Goal: Check status: Check status

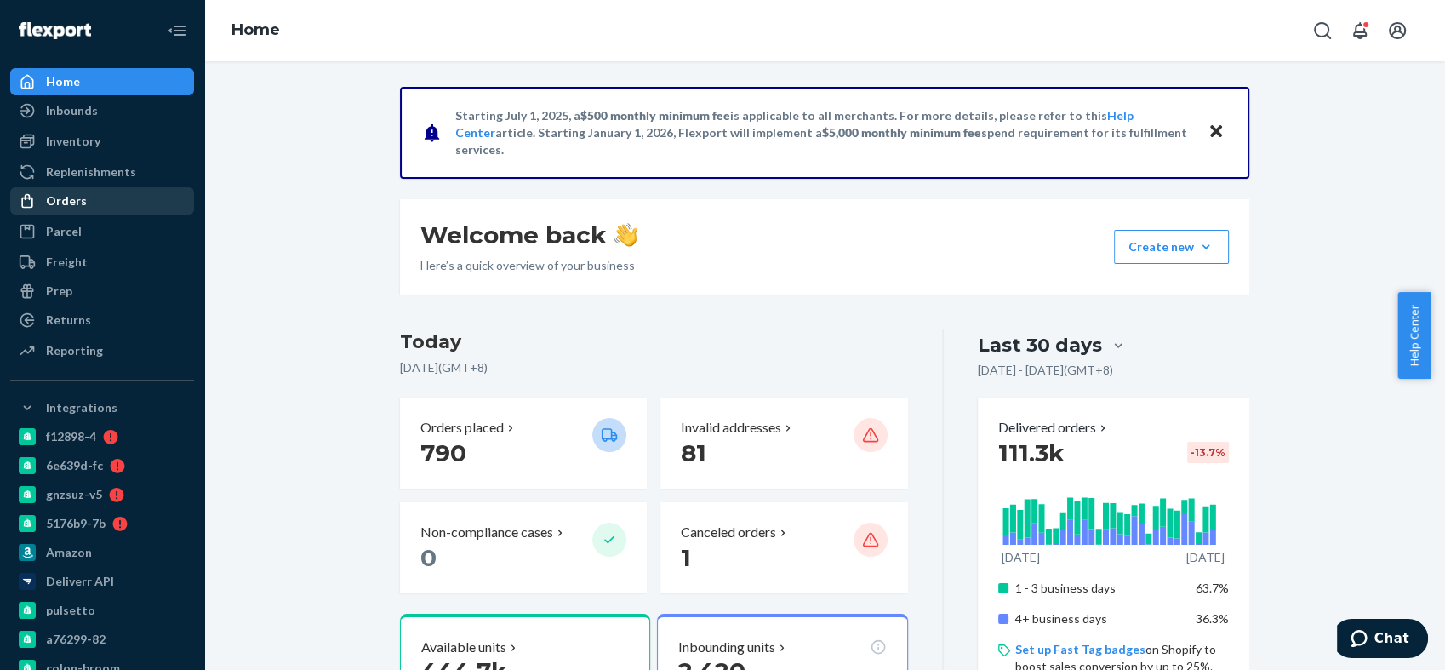
click at [92, 197] on div "Orders" at bounding box center [102, 201] width 180 height 24
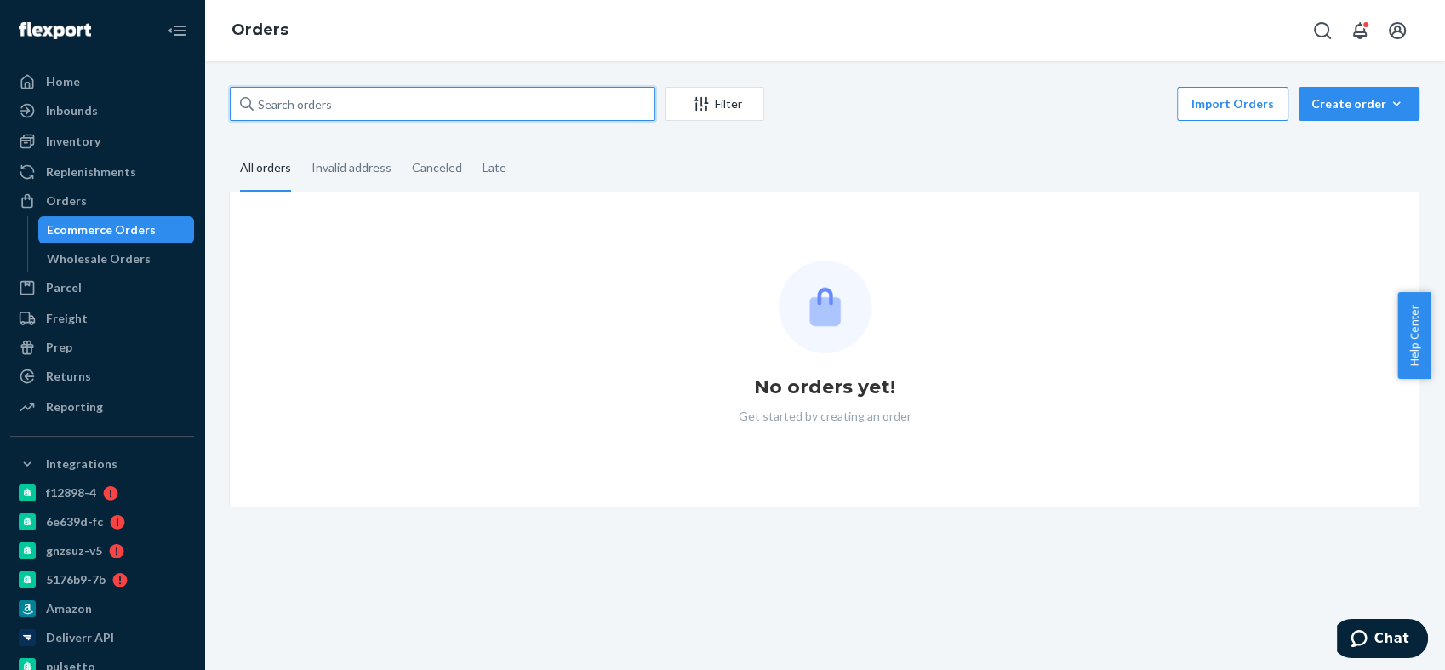
click at [306, 102] on input "text" at bounding box center [442, 104] width 425 height 34
paste input "Deborah Cantli"
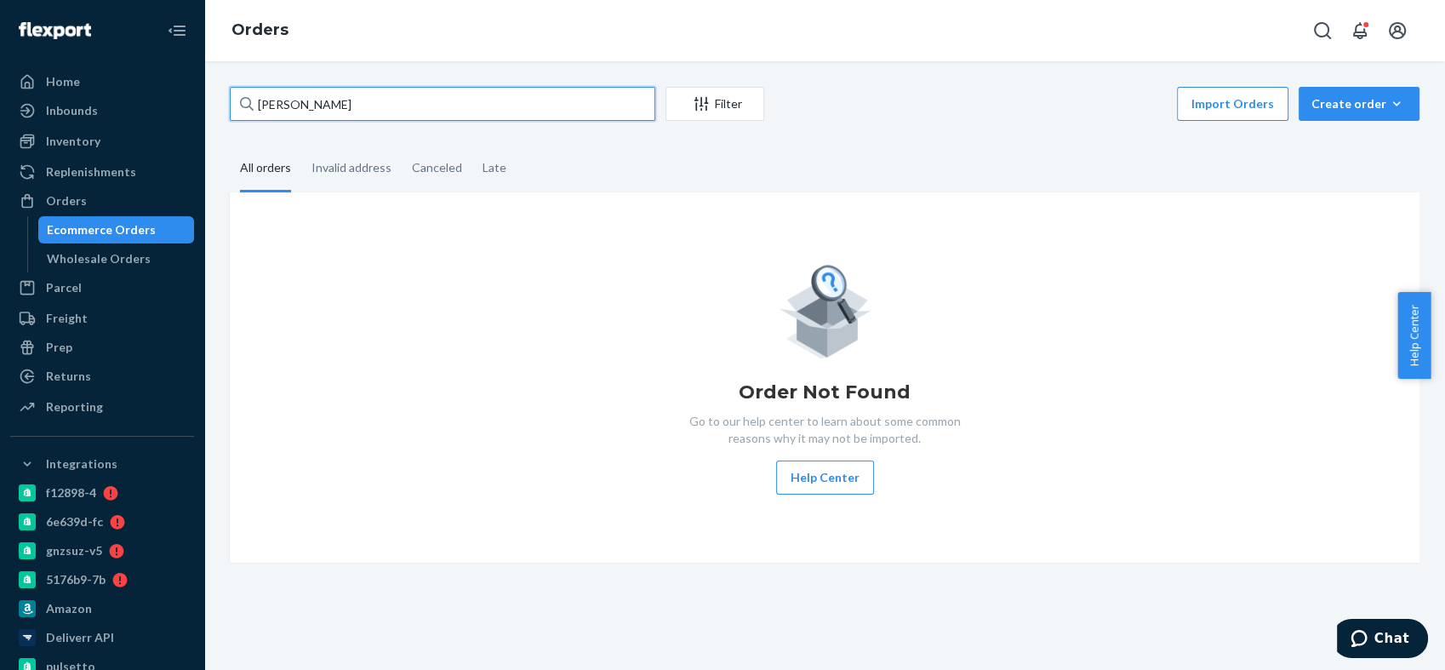
type input "[PERSON_NAME]"
drag, startPoint x: 359, startPoint y: 103, endPoint x: 253, endPoint y: 108, distance: 106.5
click at [253, 108] on div "[PERSON_NAME]" at bounding box center [442, 104] width 425 height 34
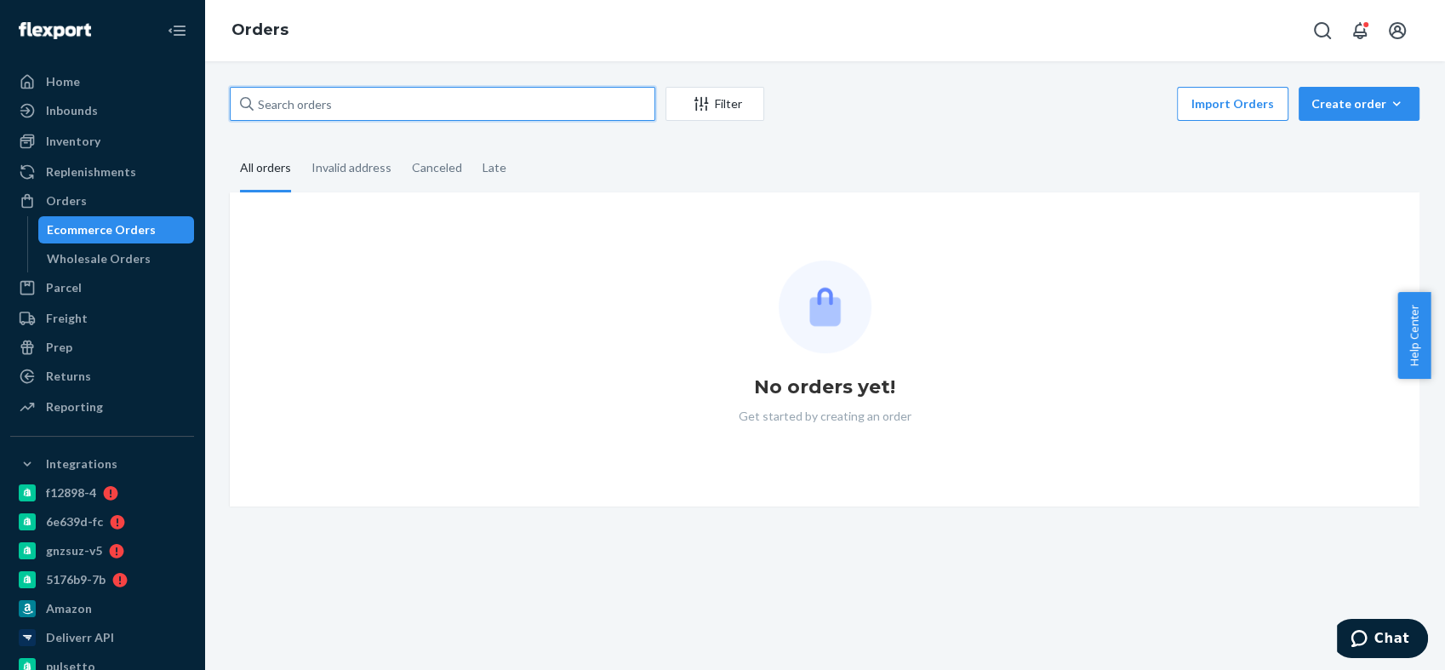
paste input "[PERSON_NAME]"
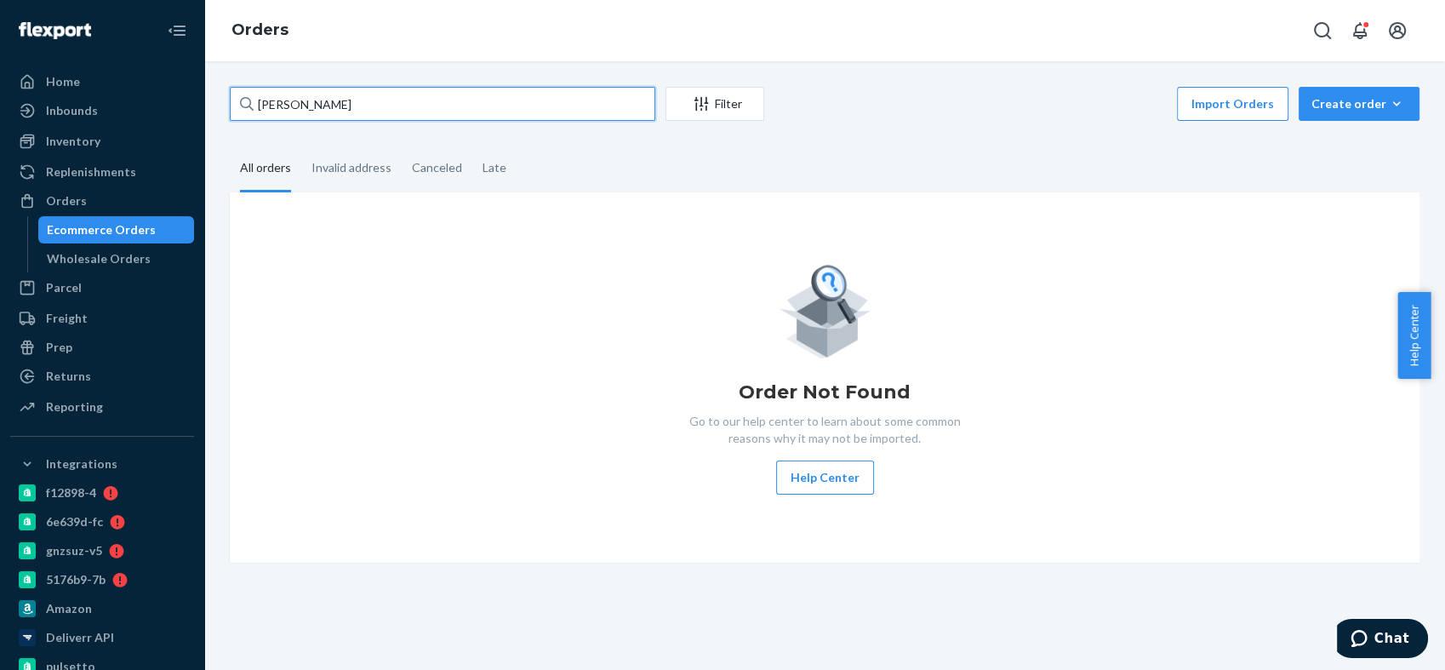
drag, startPoint x: 306, startPoint y: 105, endPoint x: 231, endPoint y: 108, distance: 75.0
click at [231, 108] on input "[PERSON_NAME]" at bounding box center [442, 104] width 425 height 34
type input "Cantlin"
drag, startPoint x: 308, startPoint y: 98, endPoint x: 188, endPoint y: 98, distance: 120.0
click at [189, 98] on div "Home Inbounds Shipping Plans Problems Inventory Products Branded Packaging Repl…" at bounding box center [722, 335] width 1445 height 670
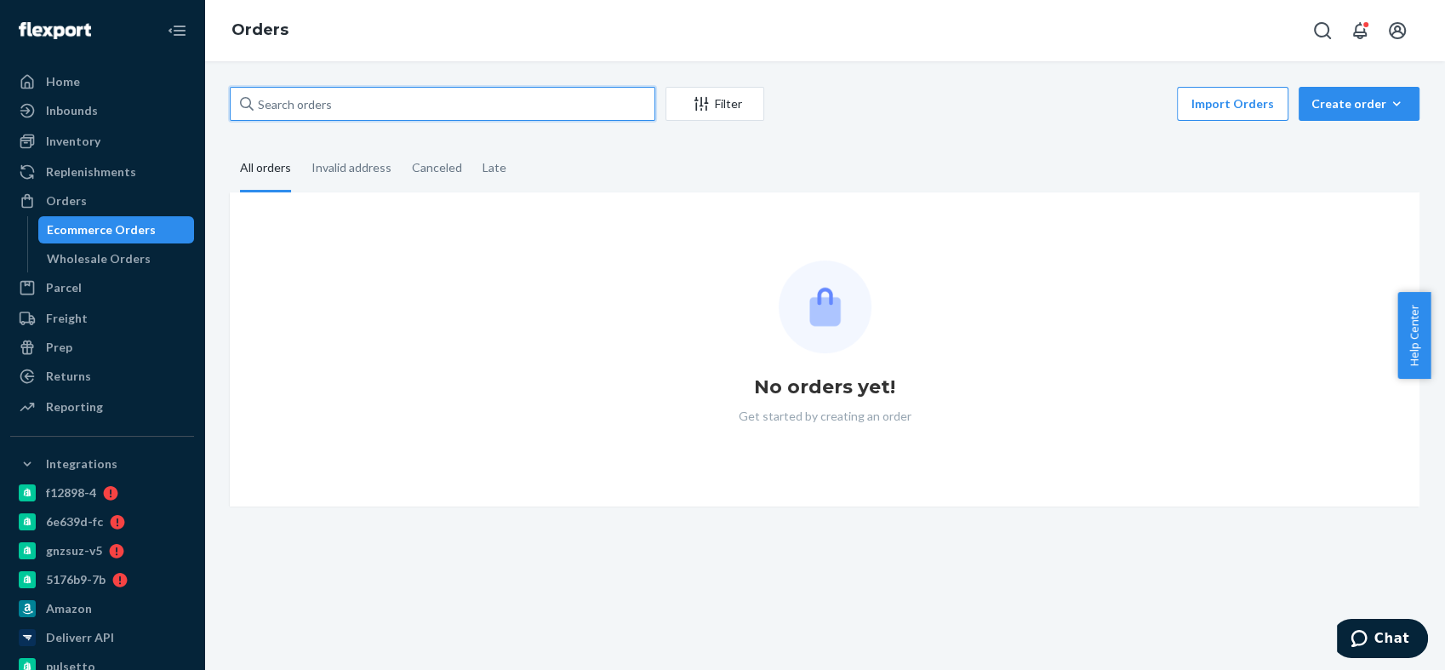
paste input "Cantlin"
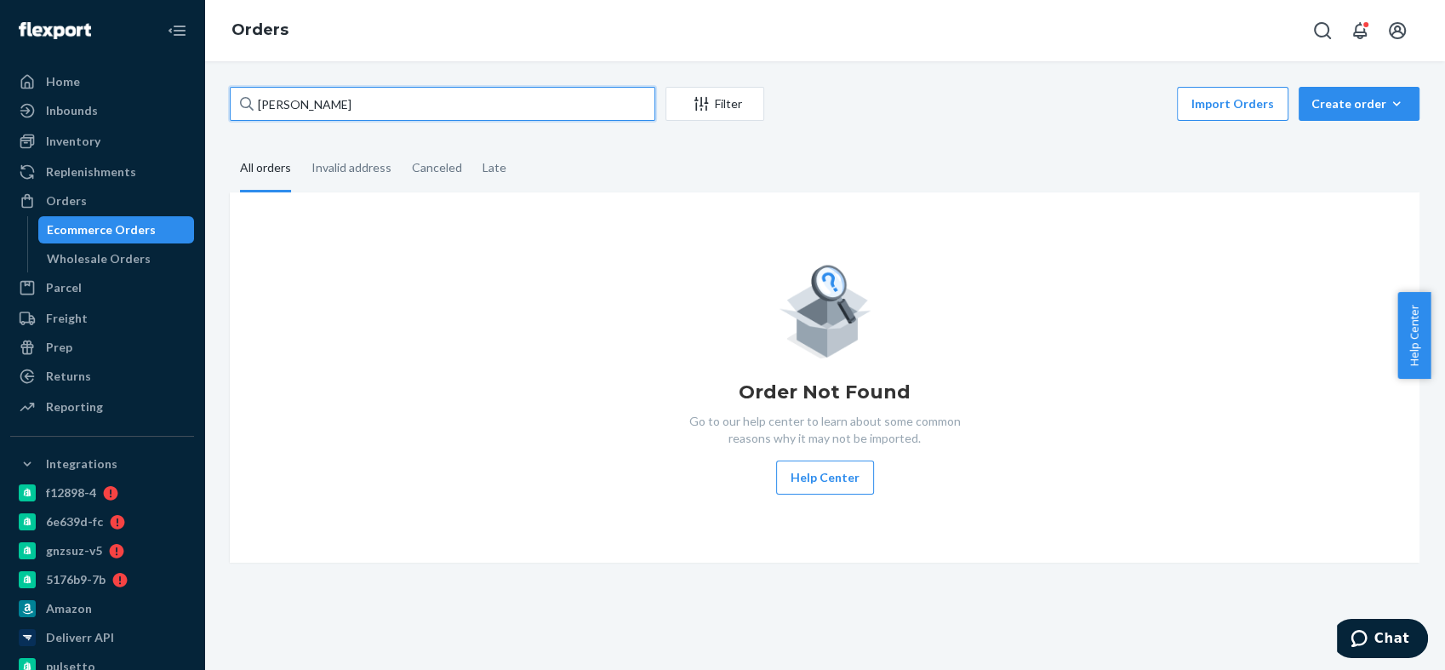
click at [259, 102] on input "Cantlin" at bounding box center [442, 104] width 425 height 34
type input "deb Cantlin"
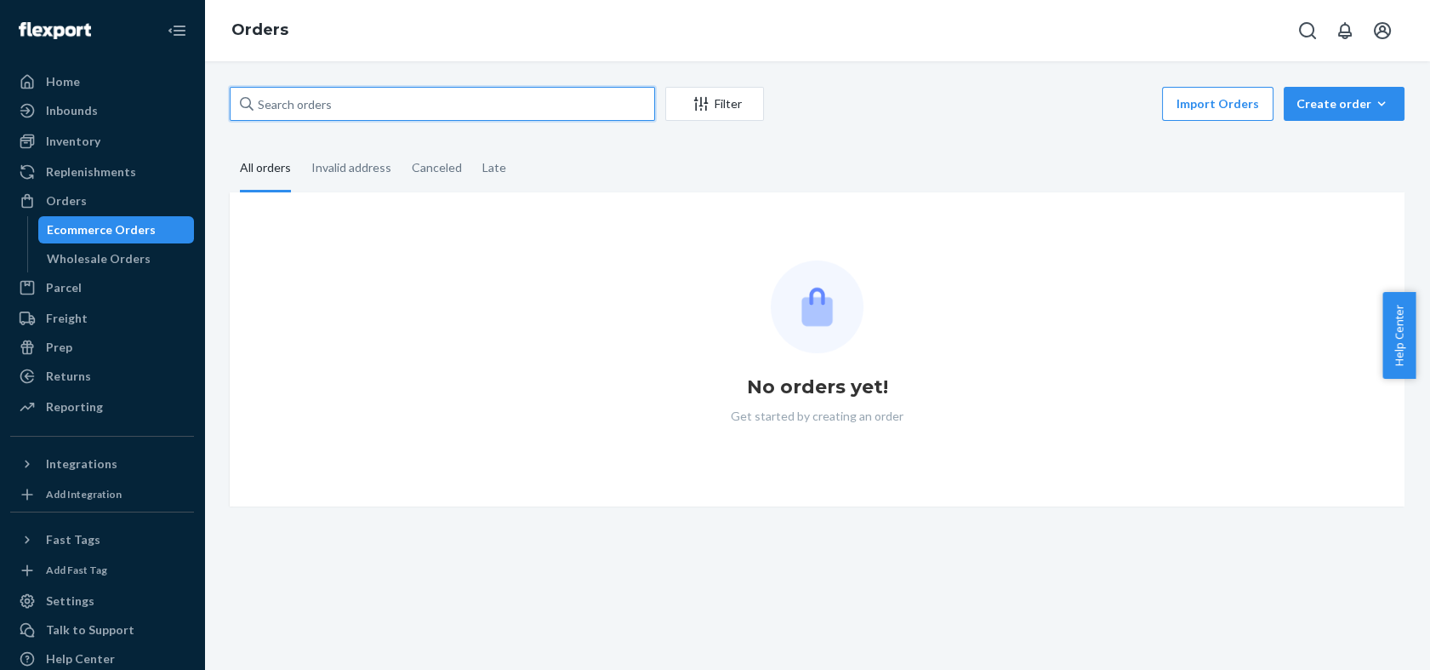
drag, startPoint x: 0, startPoint y: 0, endPoint x: 375, endPoint y: 117, distance: 392.9
click at [375, 117] on input "text" at bounding box center [442, 104] width 425 height 34
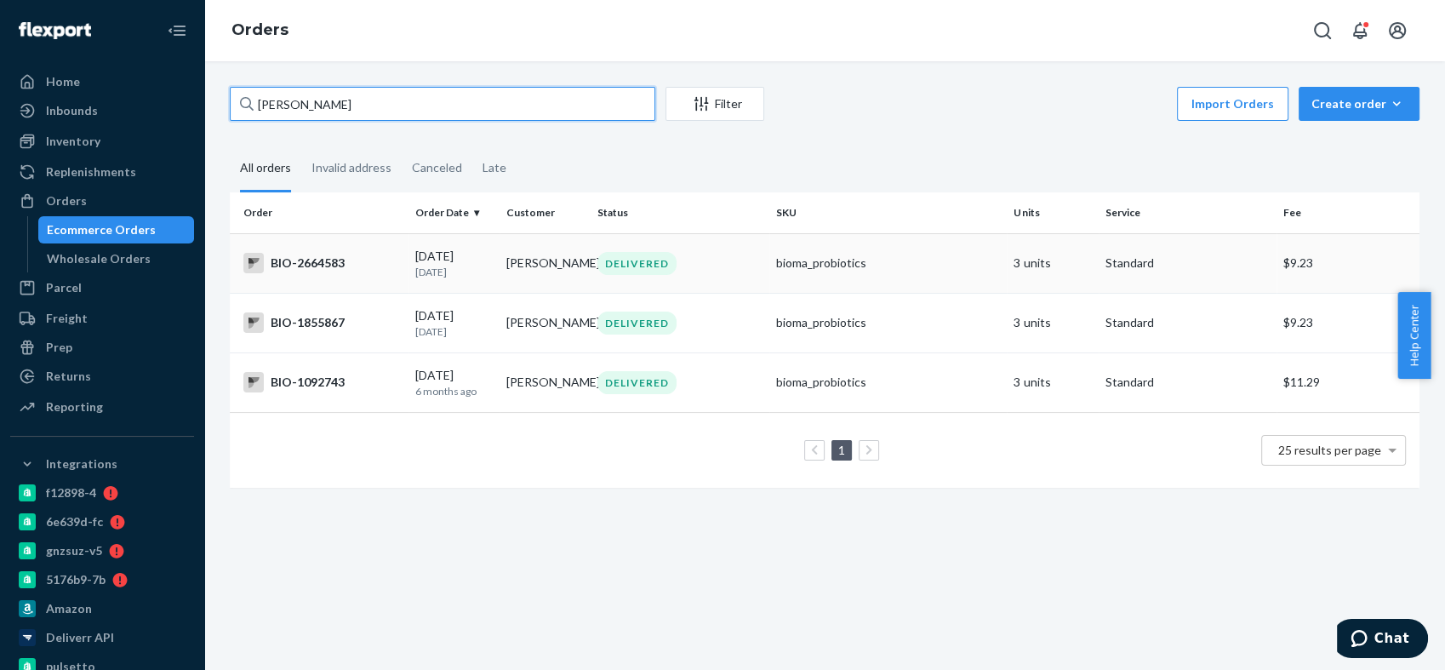
type input "[PERSON_NAME]"
click at [331, 259] on div "BIO-2664583" at bounding box center [322, 263] width 158 height 20
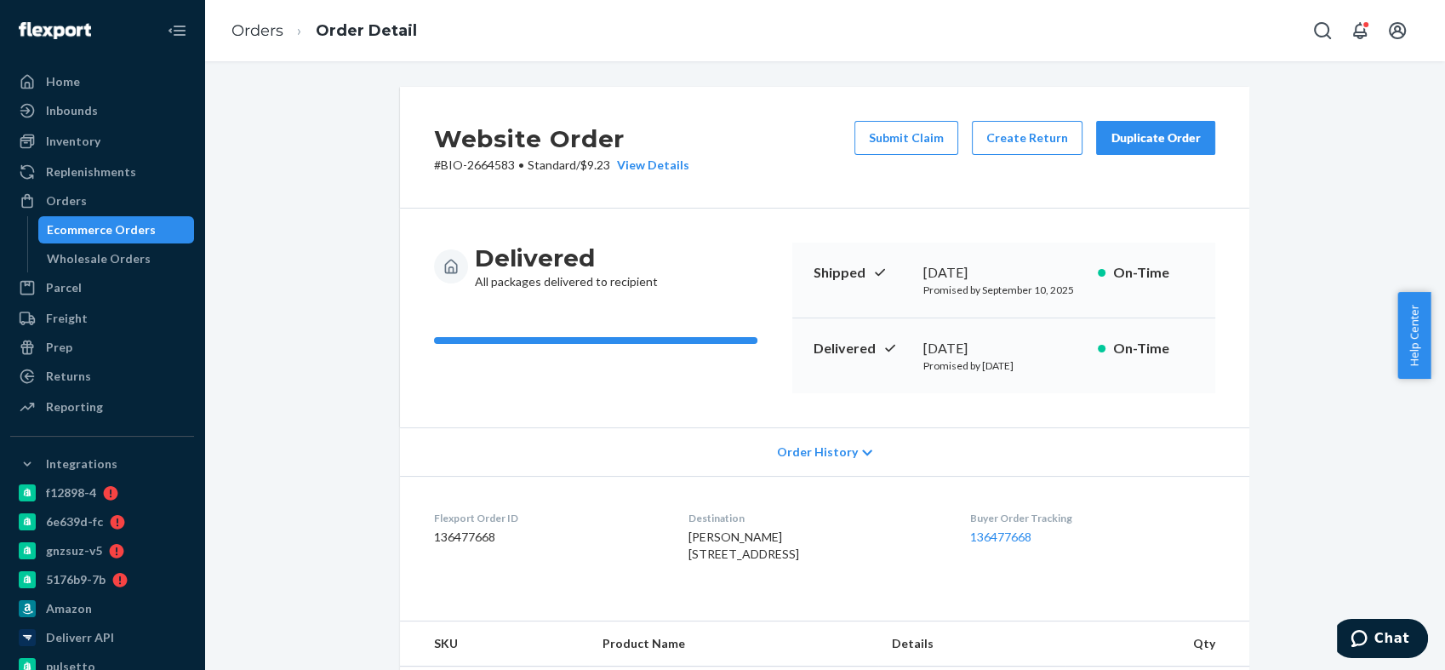
click at [484, 163] on p "# BIO-2664583 • Standard / $9.23 View Details" at bounding box center [561, 165] width 255 height 17
copy p "2664583"
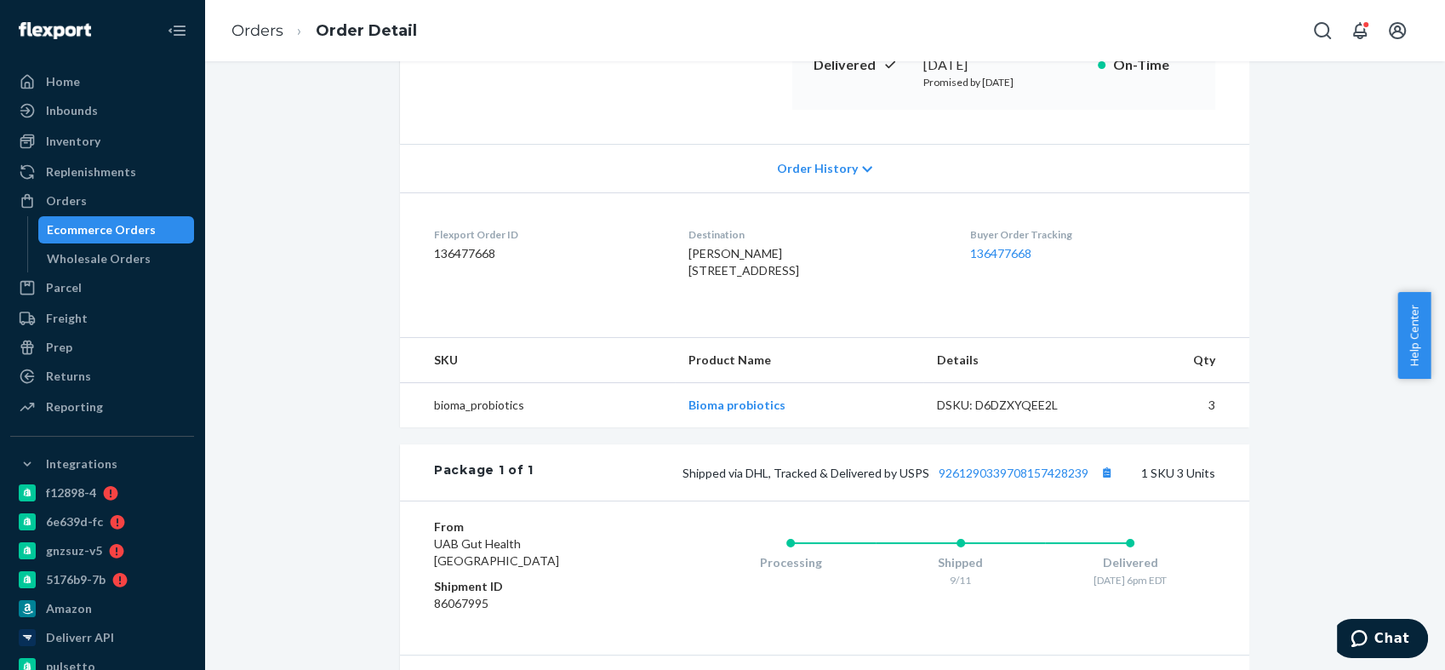
scroll to position [472, 0]
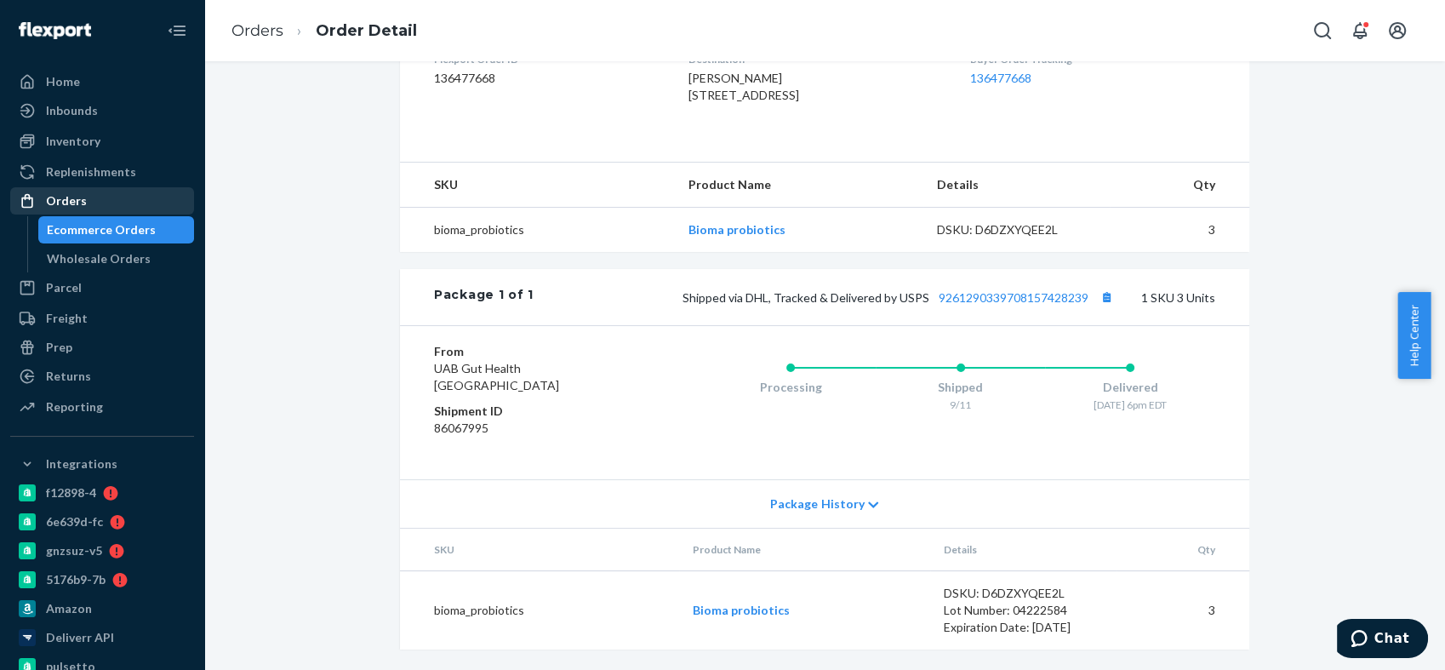
click at [120, 205] on div "Orders" at bounding box center [102, 201] width 180 height 24
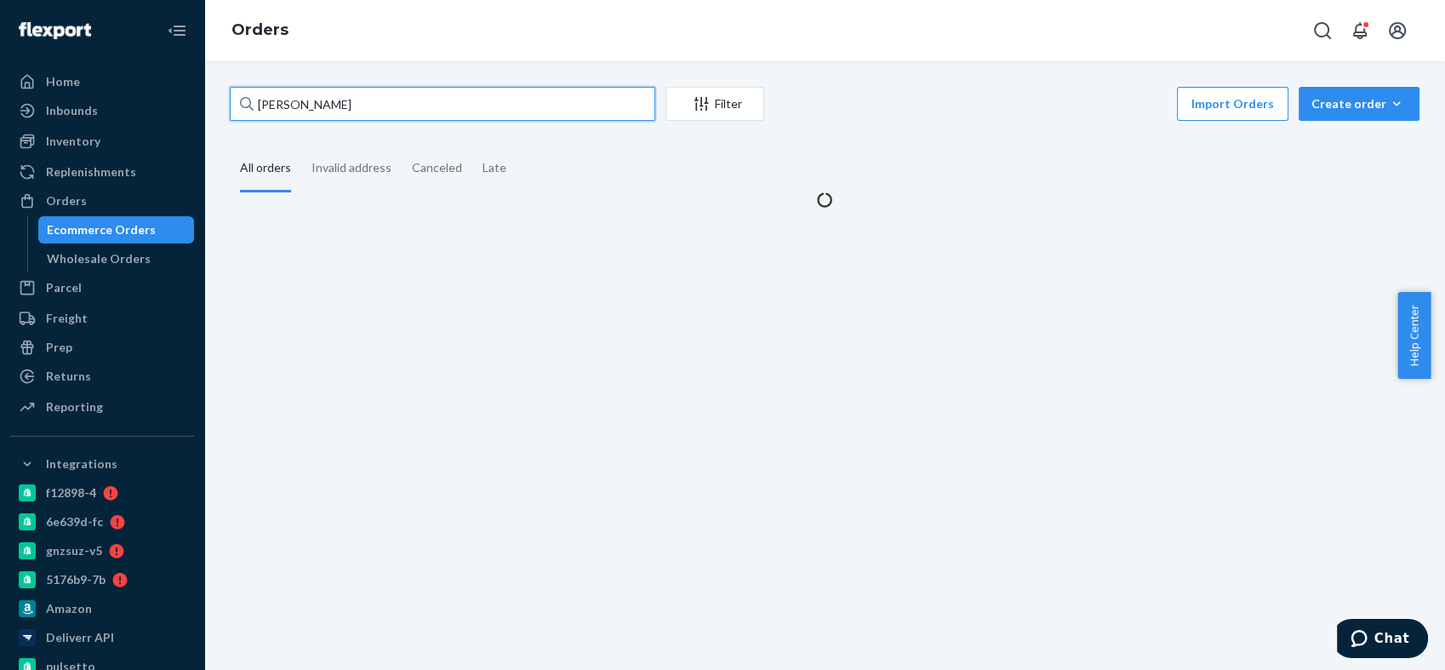
drag, startPoint x: 320, startPoint y: 102, endPoint x: 233, endPoint y: 106, distance: 86.9
click at [233, 106] on input "[PERSON_NAME]" at bounding box center [442, 104] width 425 height 34
paste input "2766179"
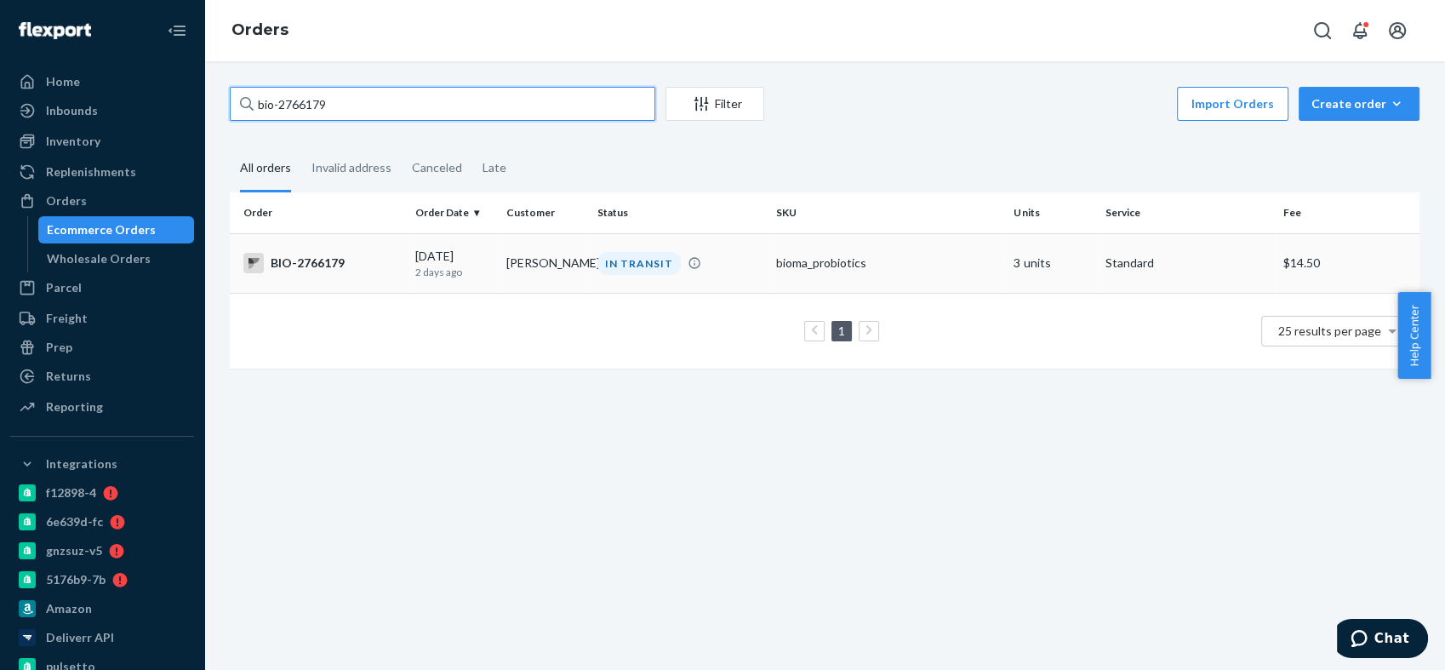
type input "bio-2766179"
click at [311, 260] on div "BIO-2766179" at bounding box center [322, 263] width 158 height 20
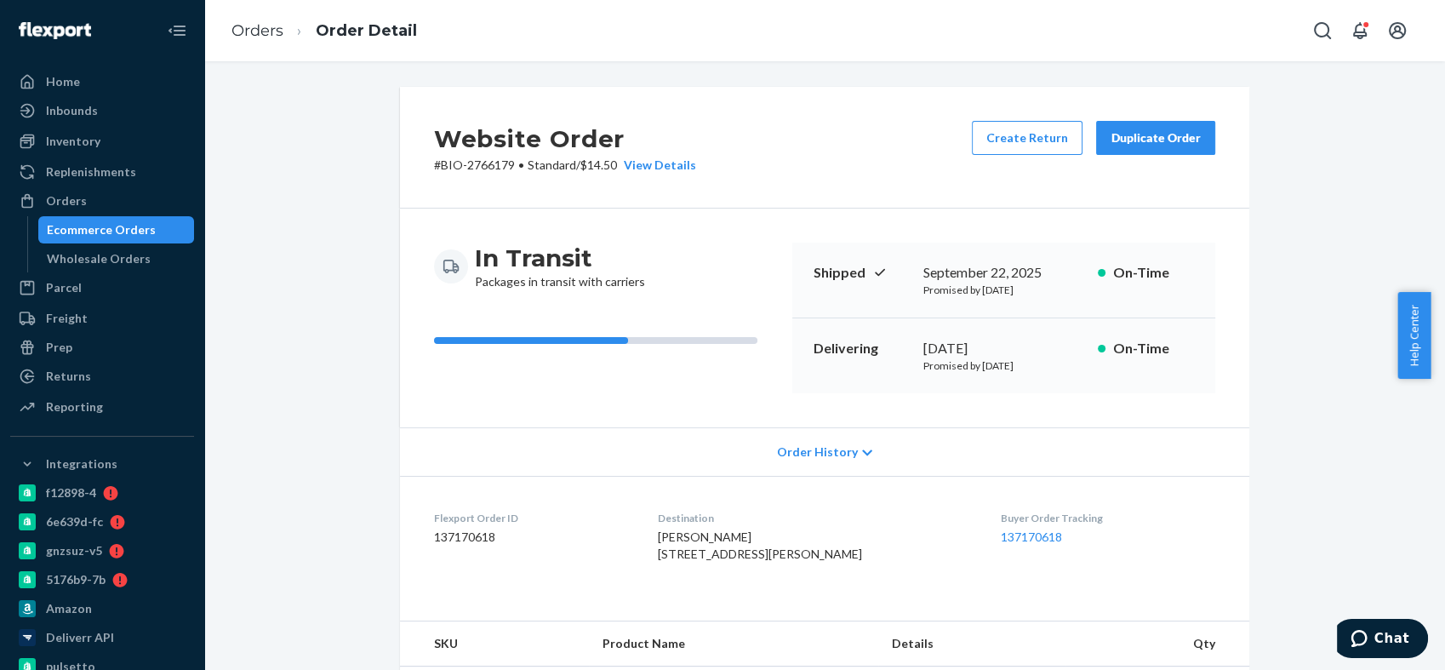
scroll to position [283, 0]
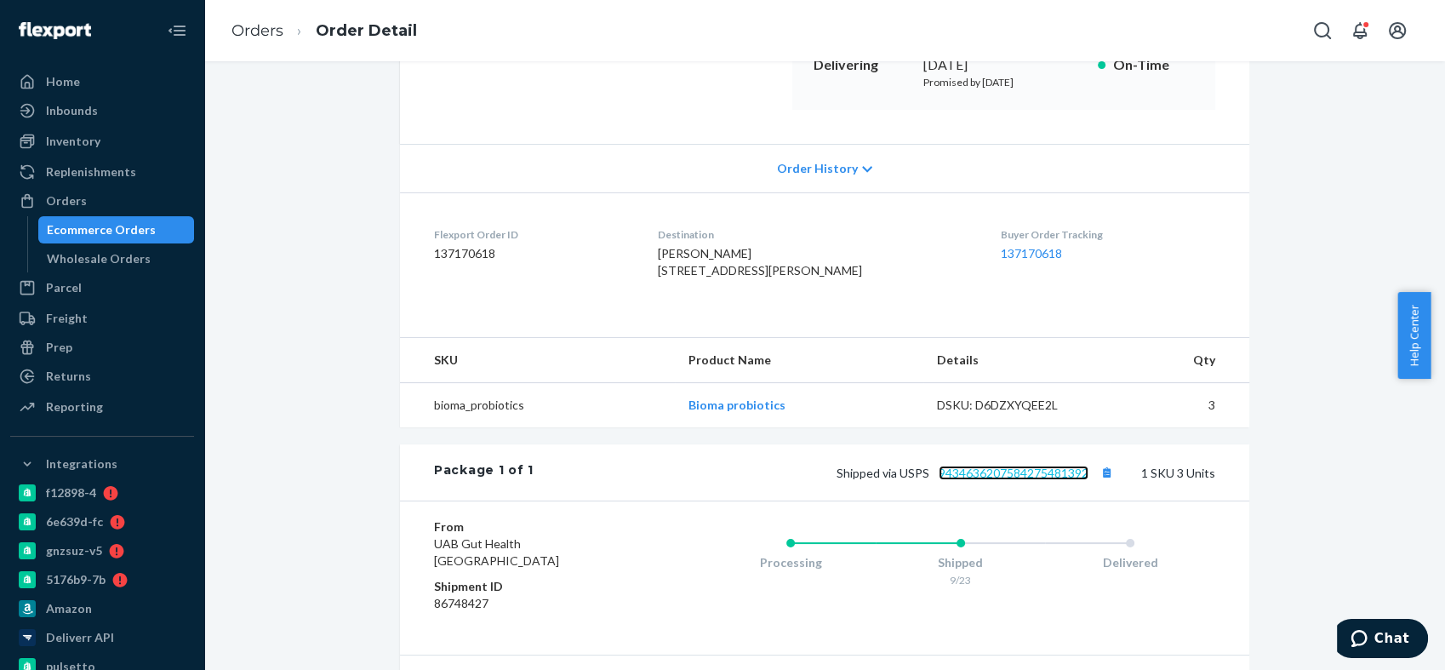
click at [1023, 480] on link "9434636207584275481392" at bounding box center [1014, 472] width 150 height 14
click at [689, 256] on span "[PERSON_NAME] [STREET_ADDRESS][PERSON_NAME]" at bounding box center [760, 261] width 204 height 31
copy span "[PERSON_NAME]"
click at [128, 200] on div "Orders" at bounding box center [102, 201] width 180 height 24
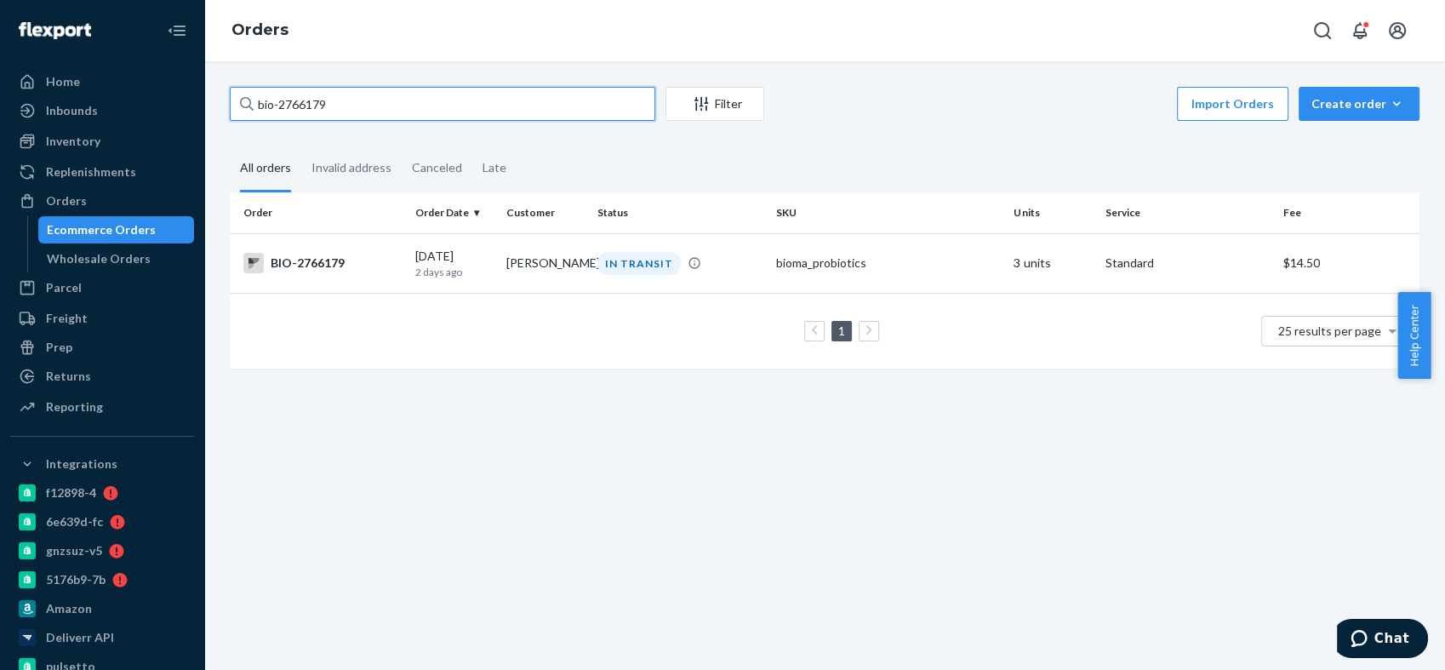
click at [293, 104] on input "bio-2766179" at bounding box center [442, 104] width 425 height 34
click at [293, 103] on input "bio-2766179" at bounding box center [442, 104] width 425 height 34
paste input "10712"
type input "bio-2107129"
click at [318, 265] on div "BIO-2107129" at bounding box center [322, 263] width 158 height 20
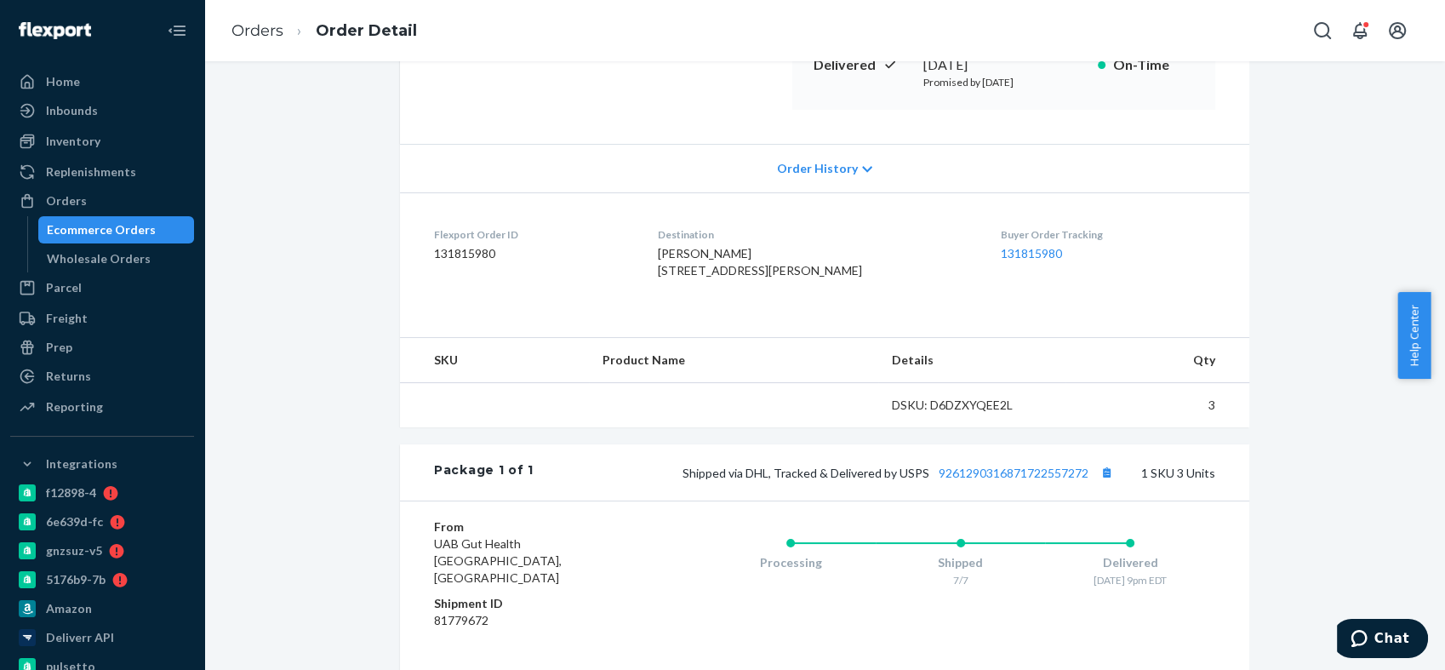
scroll to position [472, 0]
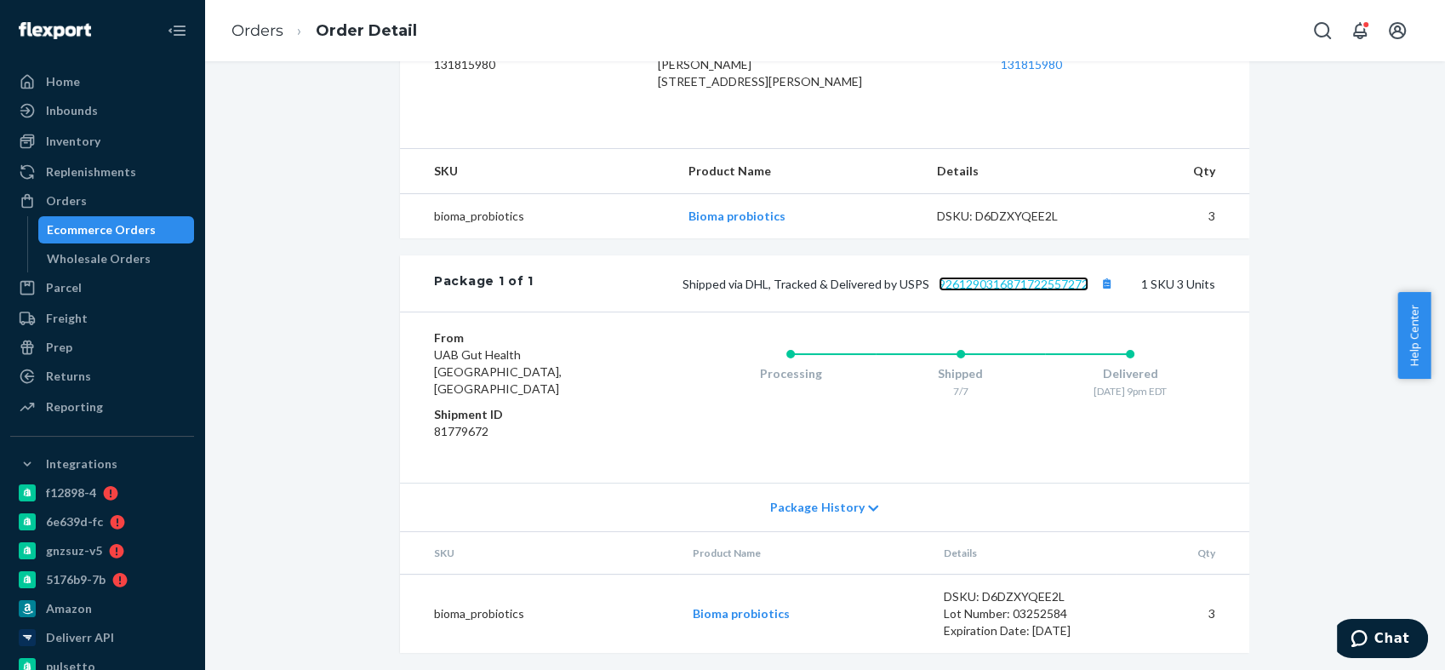
click at [1038, 291] on link "9261290316871722557272" at bounding box center [1014, 284] width 150 height 14
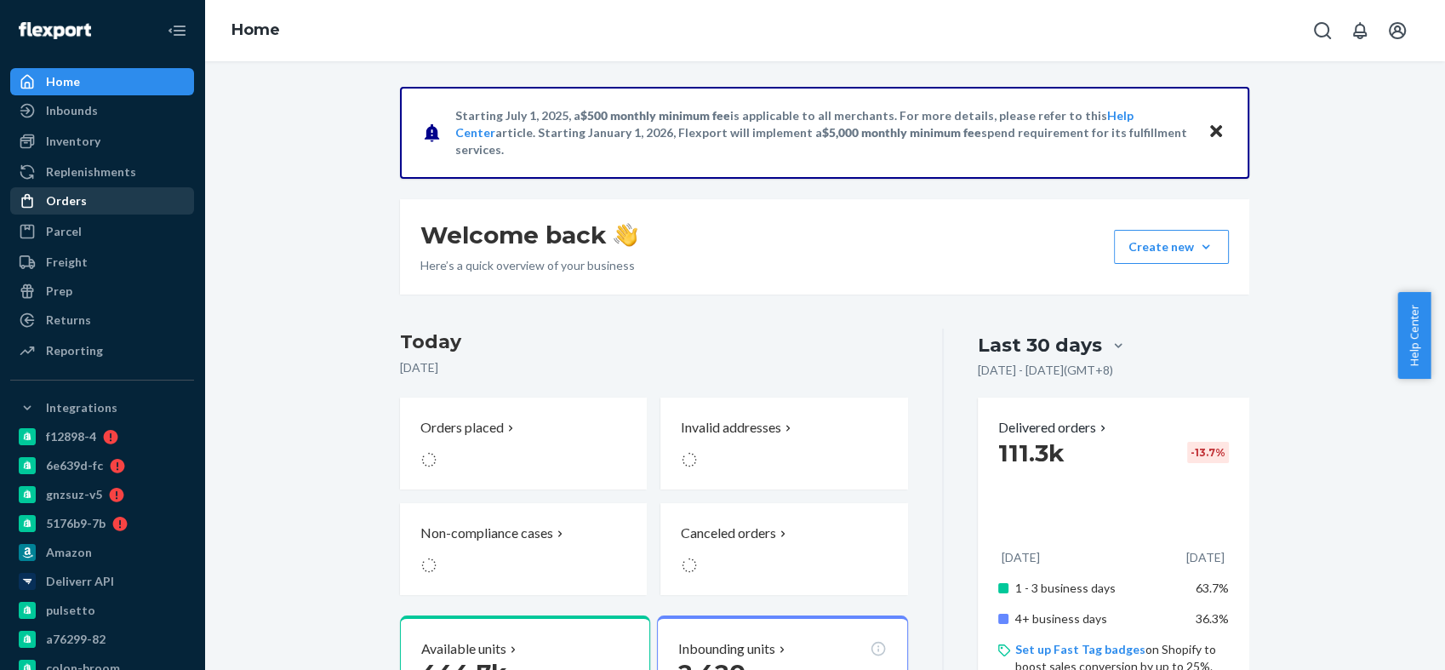
click at [94, 202] on div "Orders" at bounding box center [102, 201] width 180 height 24
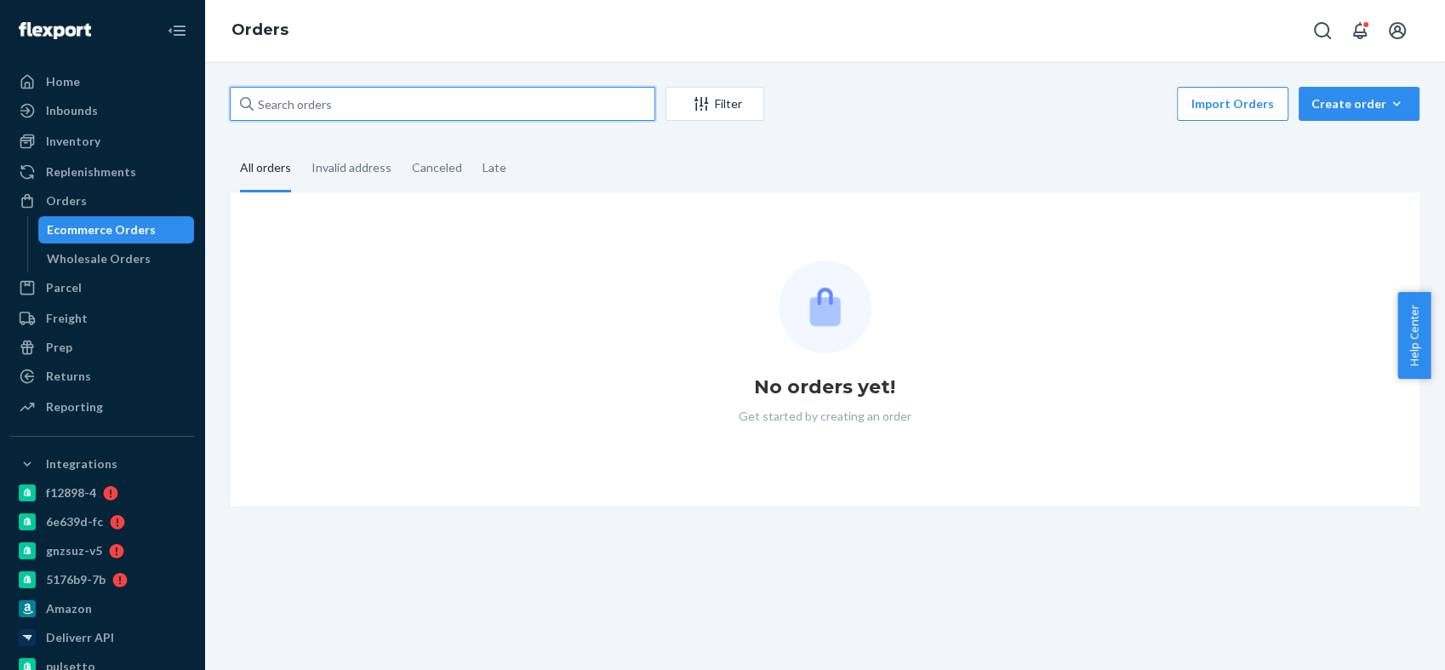
click at [435, 110] on input "text" at bounding box center [442, 104] width 425 height 34
type input "i"
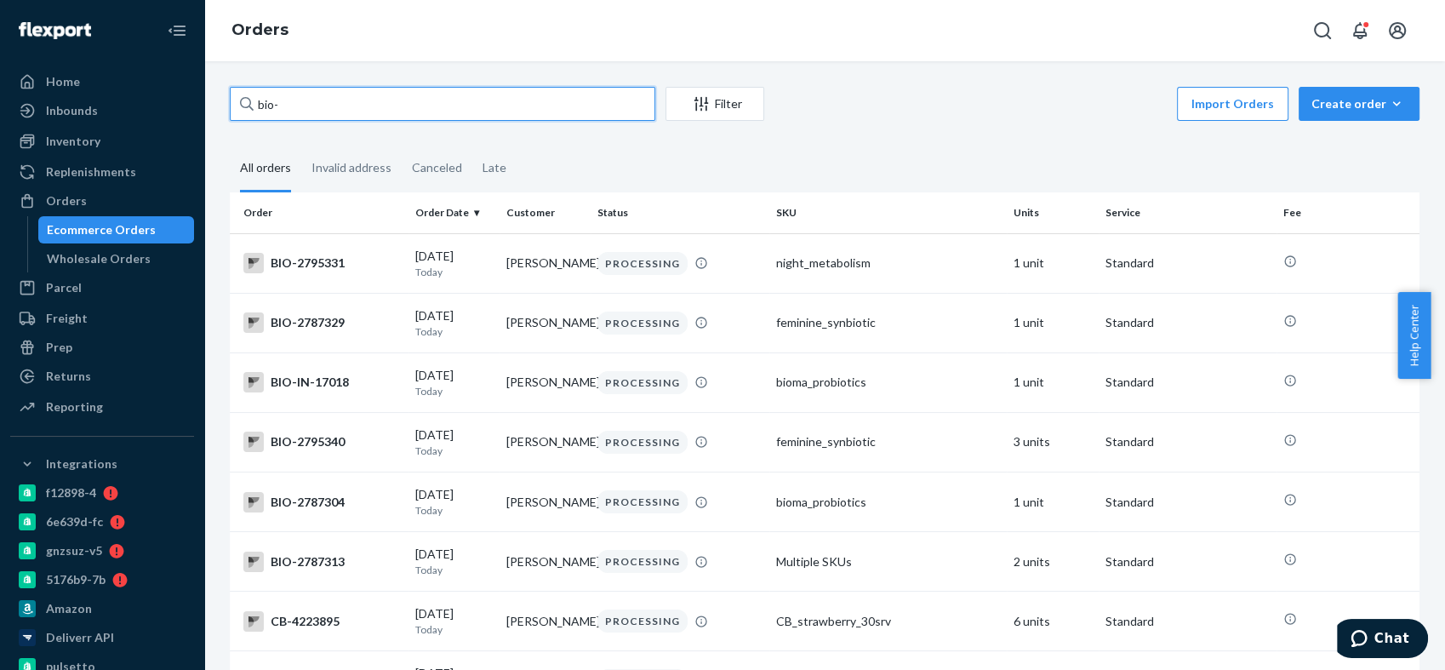
paste input "2767673"
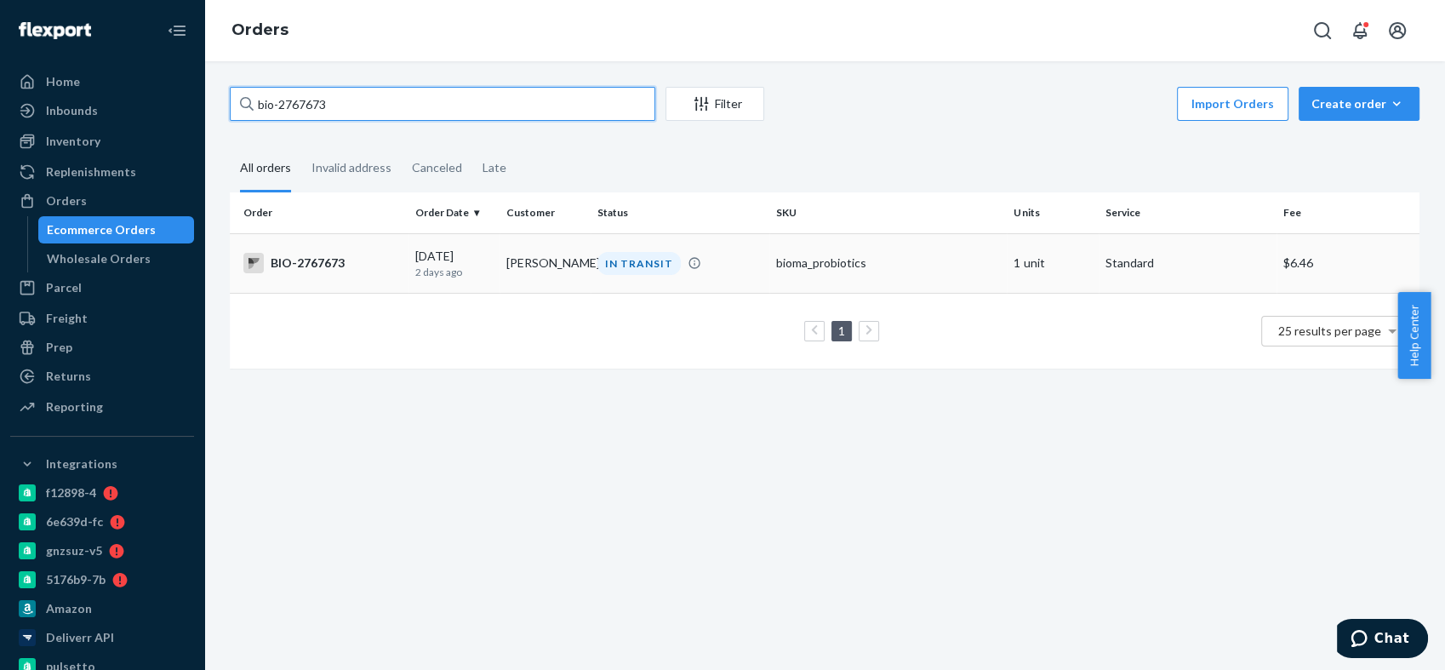
type input "bio-2767673"
click at [297, 259] on div "BIO-2767673" at bounding box center [322, 263] width 158 height 20
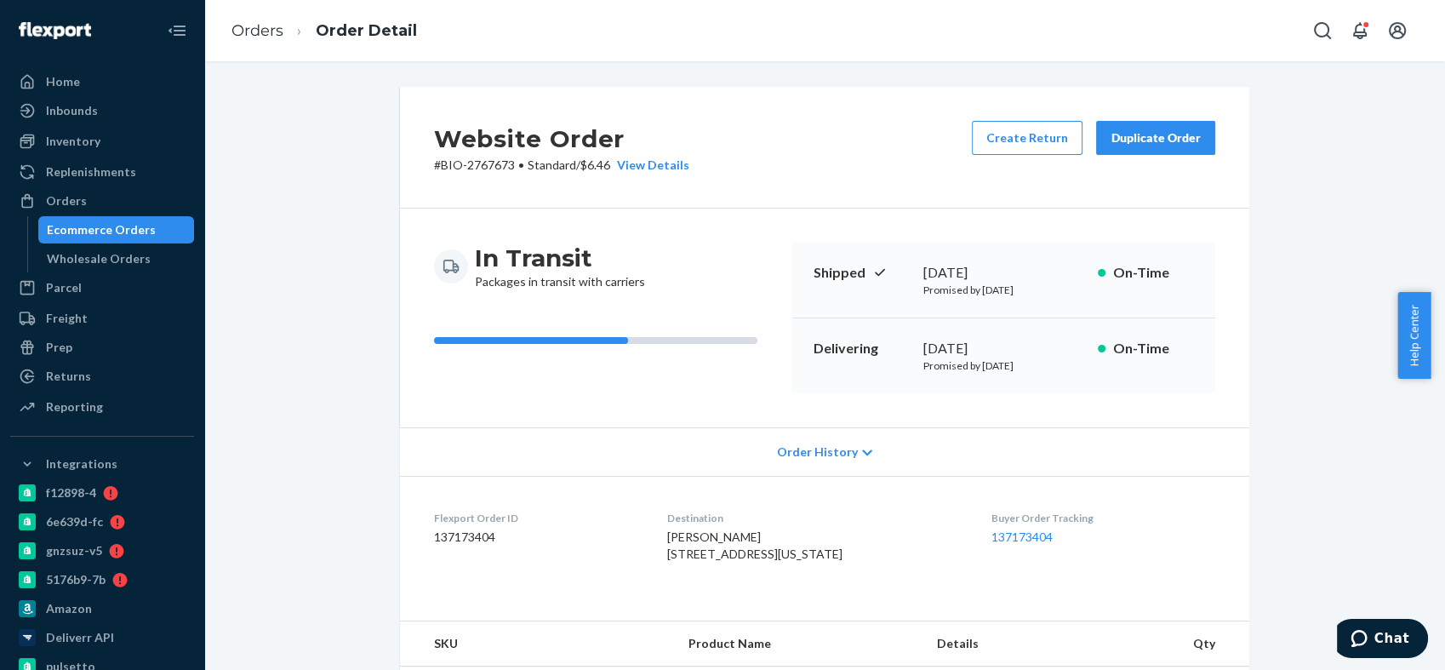
click at [347, 294] on div "Website Order # BIO-2767673 • Standard / $6.46 View Details Create Return Dupli…" at bounding box center [824, 607] width 1215 height 1041
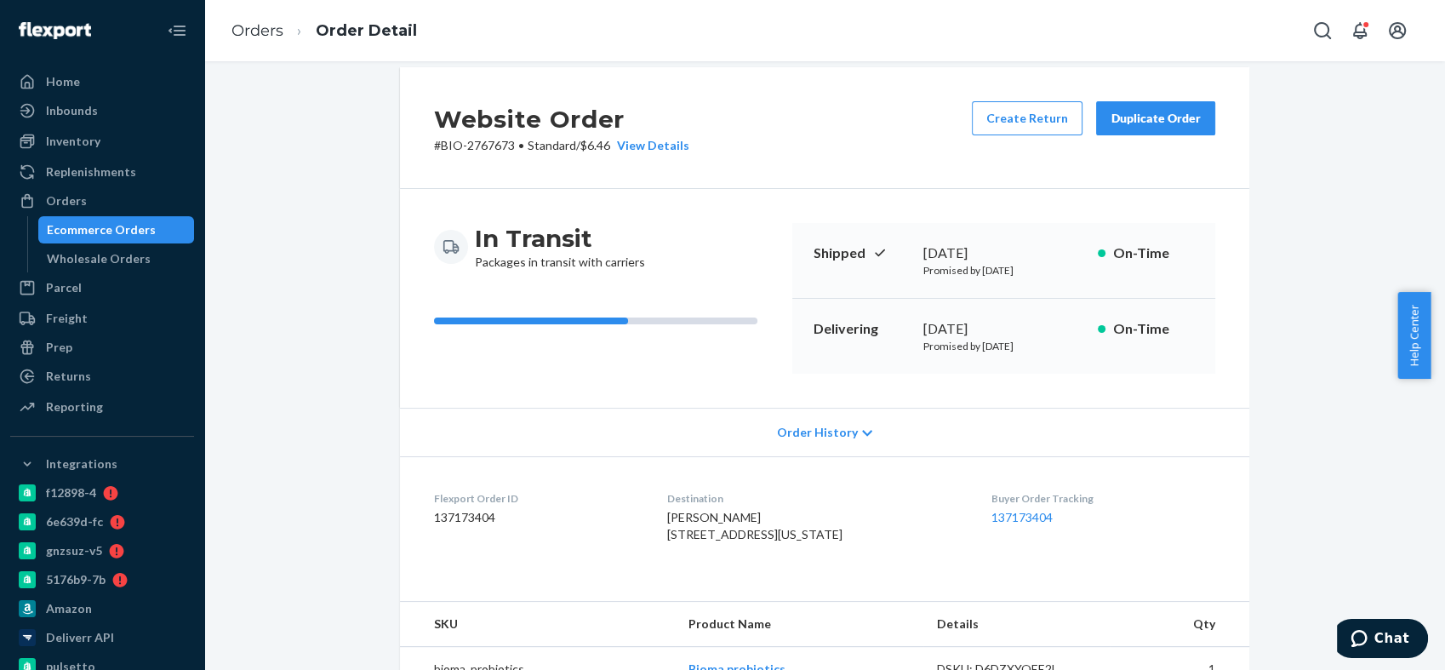
scroll to position [492, 0]
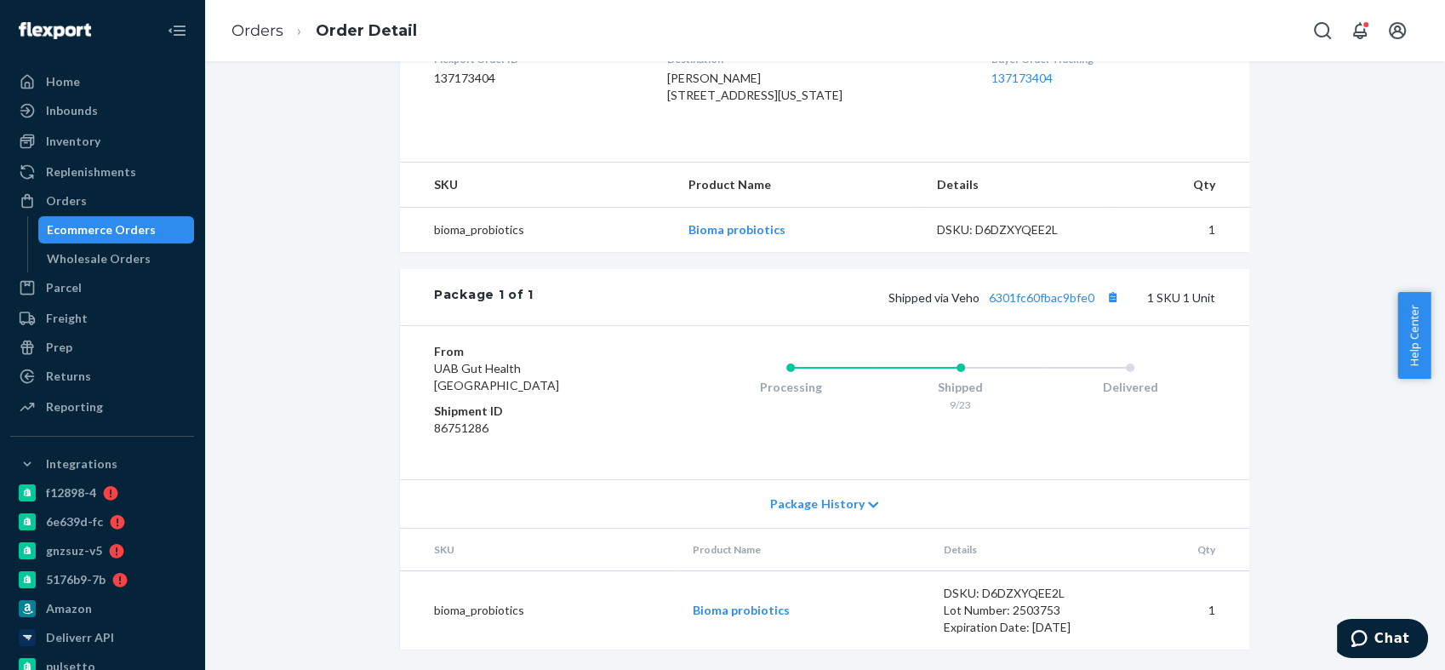
drag, startPoint x: 295, startPoint y: 192, endPoint x: 315, endPoint y: 248, distance: 58.7
click at [295, 193] on div "Website Order # BIO-2767673 • Standard / $6.46 View Details Create Return Dupli…" at bounding box center [824, 148] width 1215 height 1041
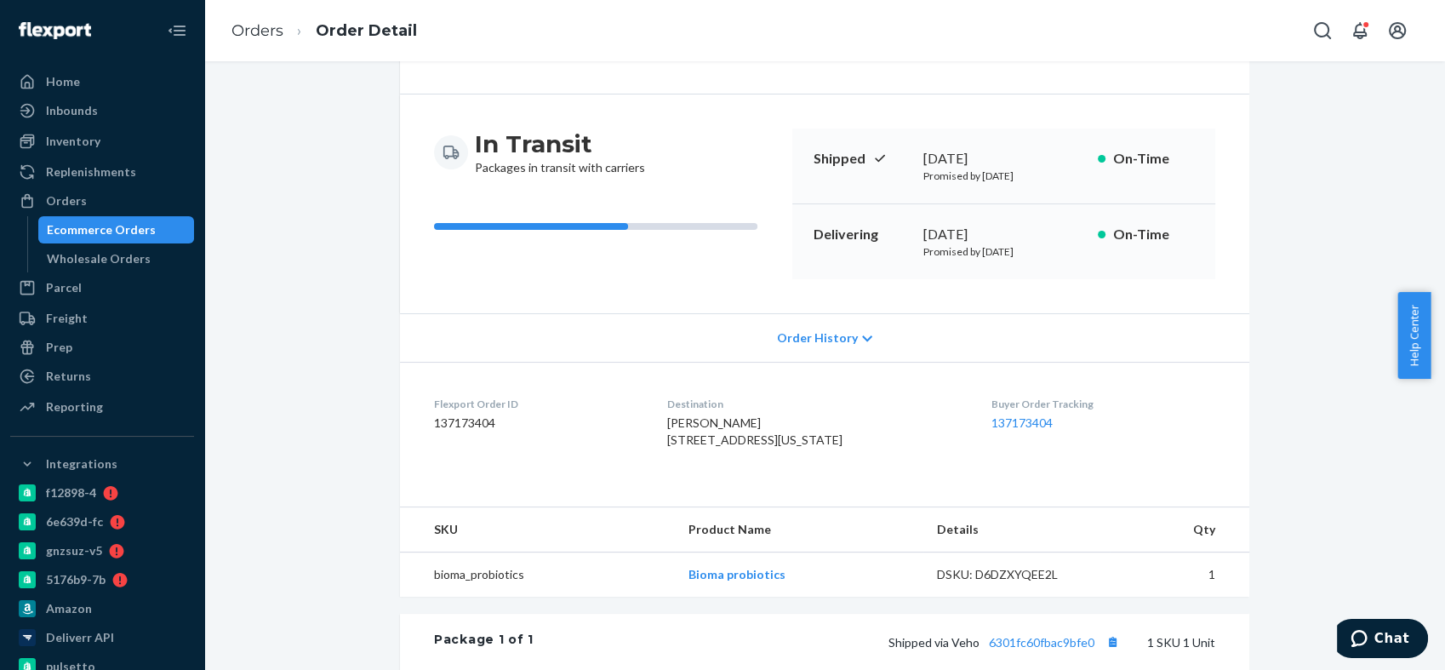
scroll to position [20, 0]
